Goal: Task Accomplishment & Management: Manage account settings

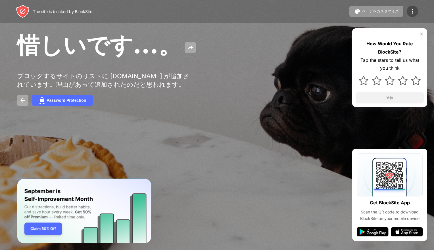
click at [410, 11] on img at bounding box center [412, 11] width 7 height 7
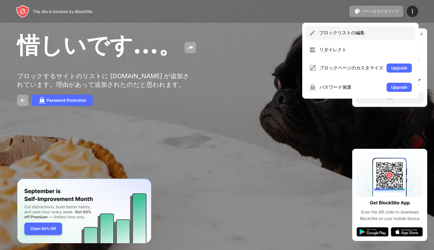
click at [401, 27] on div "ブロックリストの編集" at bounding box center [360, 33] width 110 height 14
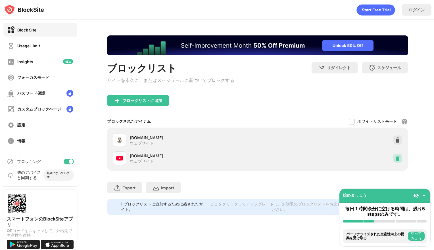
click at [398, 161] on img at bounding box center [397, 159] width 6 height 6
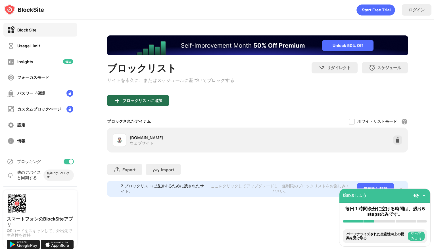
click at [135, 100] on div "ブロックリストに追加" at bounding box center [142, 100] width 40 height 5
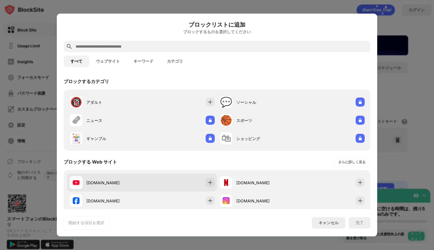
click at [202, 180] on div "[DOMAIN_NAME]" at bounding box center [142, 183] width 150 height 18
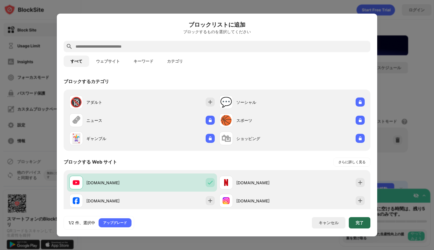
click at [362, 218] on div "完了" at bounding box center [359, 222] width 22 height 11
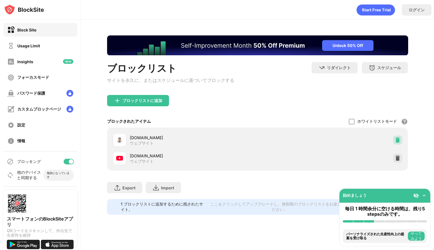
click at [398, 140] on img at bounding box center [397, 140] width 6 height 6
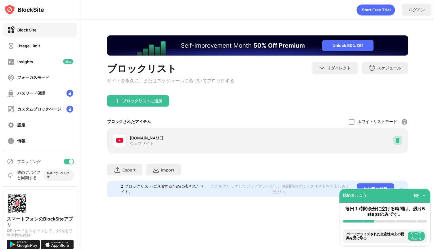
click at [401, 142] on div at bounding box center [397, 140] width 9 height 9
